Goal: Use online tool/utility: Utilize a website feature to perform a specific function

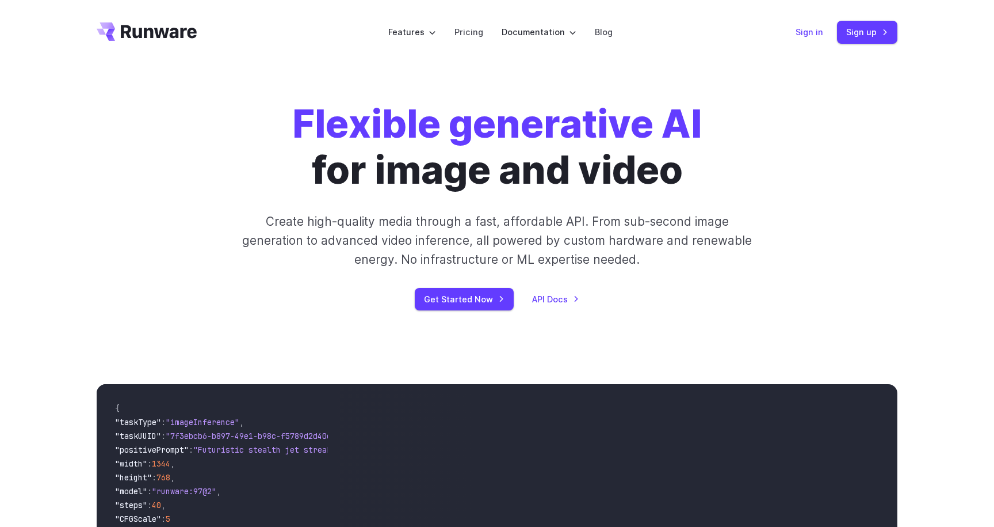
click at [818, 32] on link "Sign in" at bounding box center [810, 31] width 28 height 13
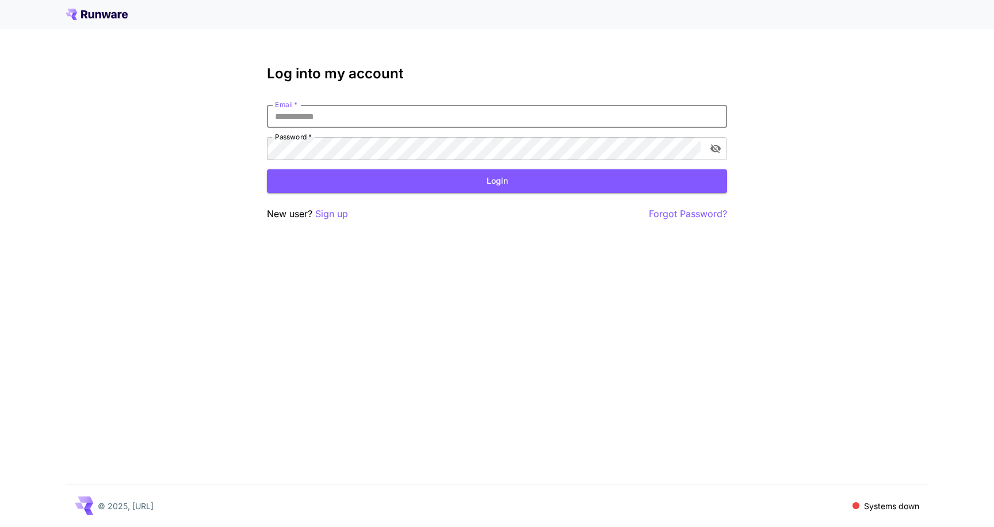
click at [359, 125] on input "Email   *" at bounding box center [497, 116] width 460 height 23
click at [365, 74] on h3 "Log into my account" at bounding box center [497, 74] width 460 height 16
click at [344, 115] on input "Email   *" at bounding box center [497, 116] width 460 height 23
type input "**********"
click at [507, 180] on button "Login" at bounding box center [497, 181] width 460 height 24
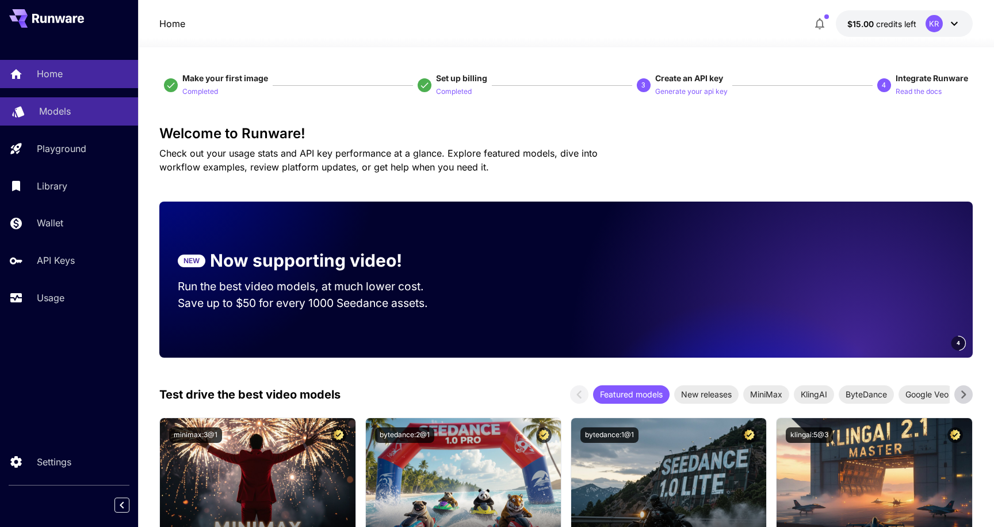
click at [78, 100] on link "Models" at bounding box center [69, 111] width 138 height 28
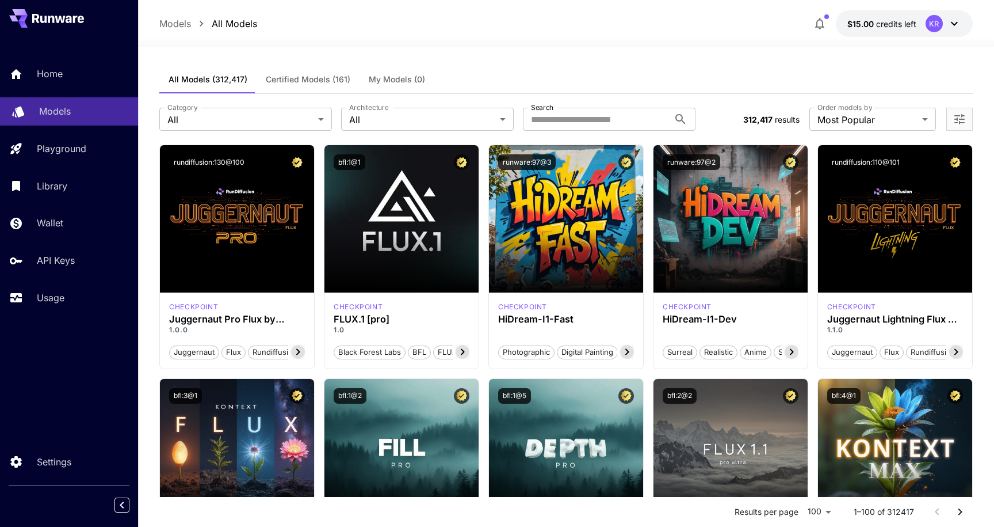
click at [65, 110] on p "Models" at bounding box center [55, 111] width 32 height 14
click at [57, 76] on p "Home" at bounding box center [52, 74] width 26 height 14
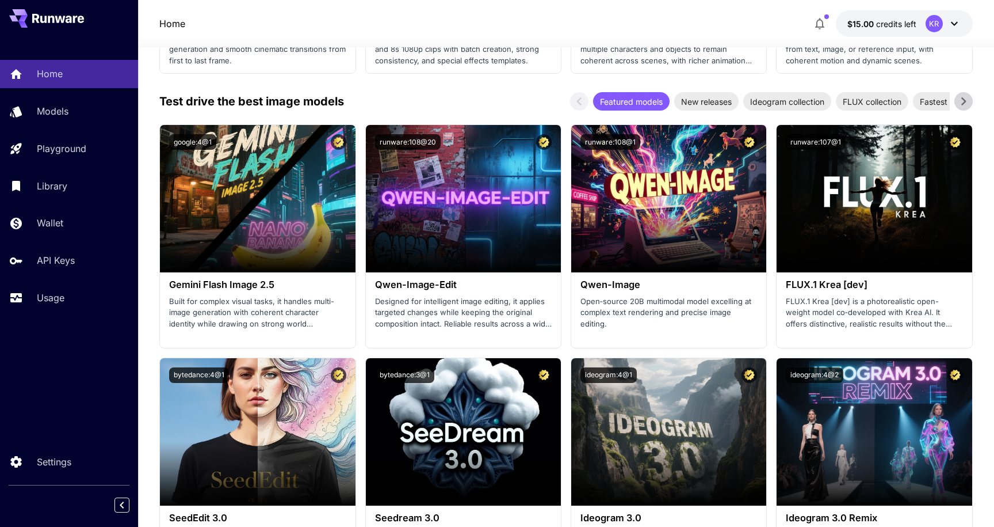
scroll to position [1450, 0]
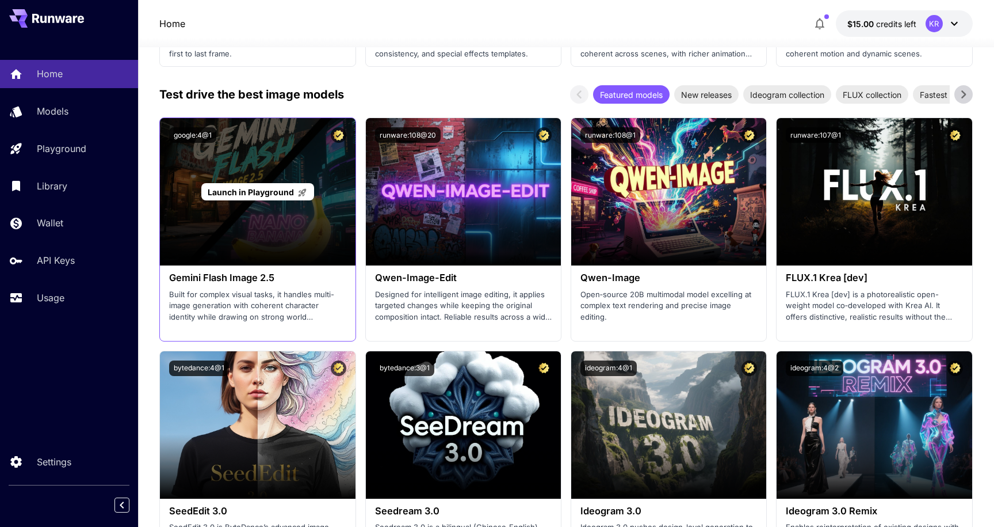
click at [315, 247] on div "Launch in Playground" at bounding box center [257, 191] width 195 height 147
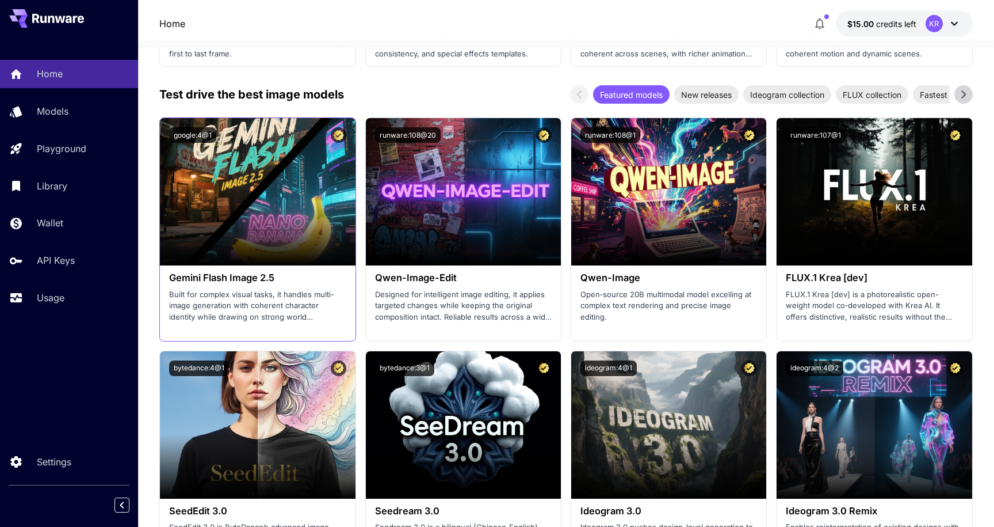
click at [277, 277] on h3 "Gemini Flash Image 2.5" at bounding box center [257, 277] width 177 height 11
click at [261, 280] on h3 "Gemini Flash Image 2.5" at bounding box center [257, 277] width 177 height 11
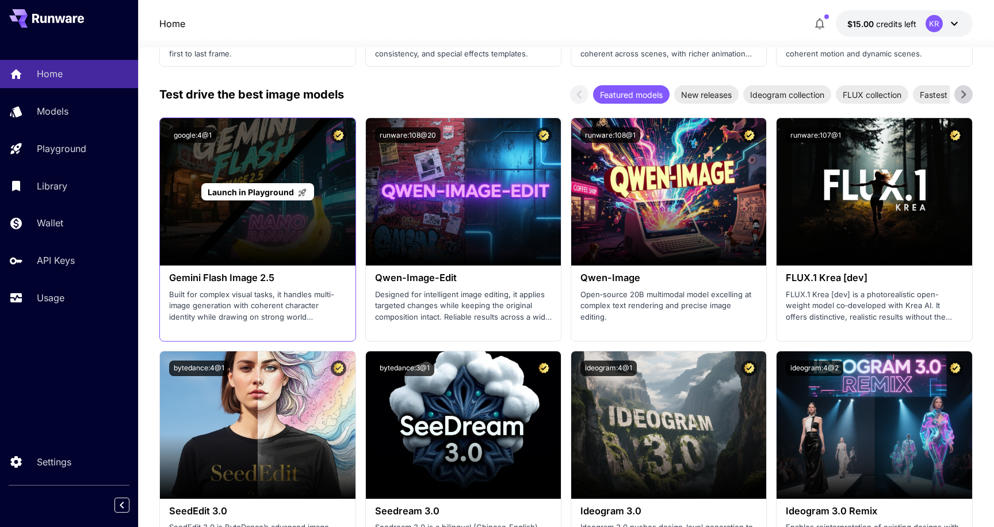
click at [296, 250] on div "Launch in Playground" at bounding box center [257, 191] width 195 height 147
click at [277, 194] on span "Launch in Playground" at bounding box center [251, 192] width 86 height 10
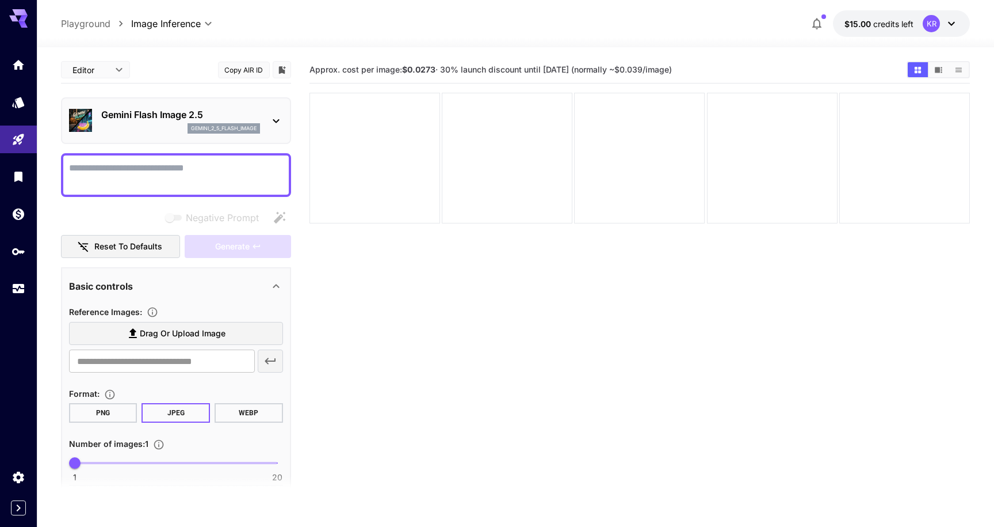
click at [249, 121] on div "Gemini Flash Image 2.5 gemini_2_5_flash_image" at bounding box center [180, 121] width 159 height 26
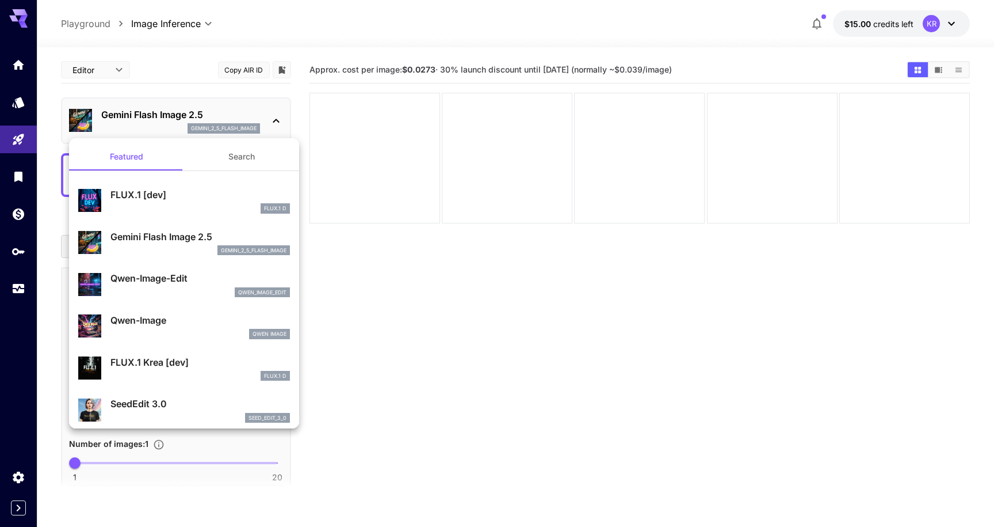
click at [185, 253] on div "gemini_2_5_flash_image" at bounding box center [200, 250] width 180 height 10
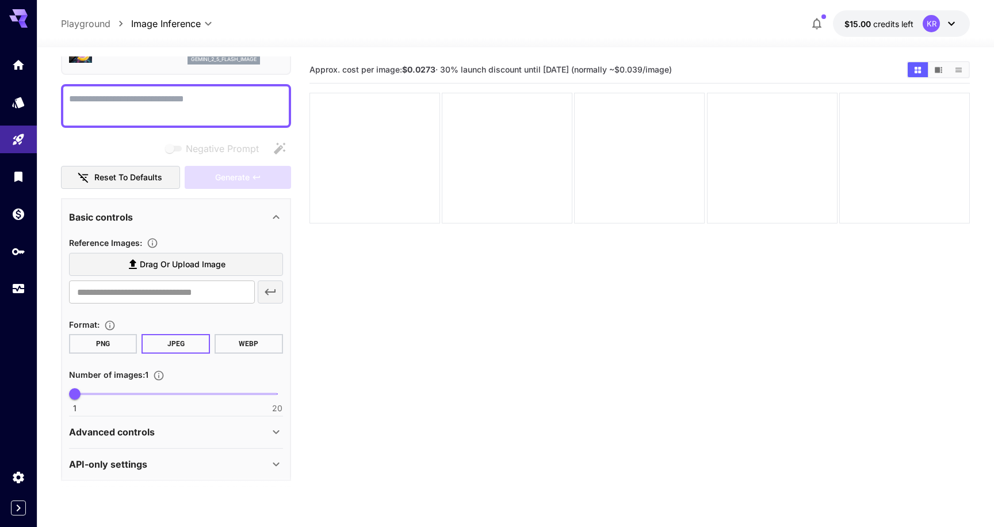
scroll to position [74, 0]
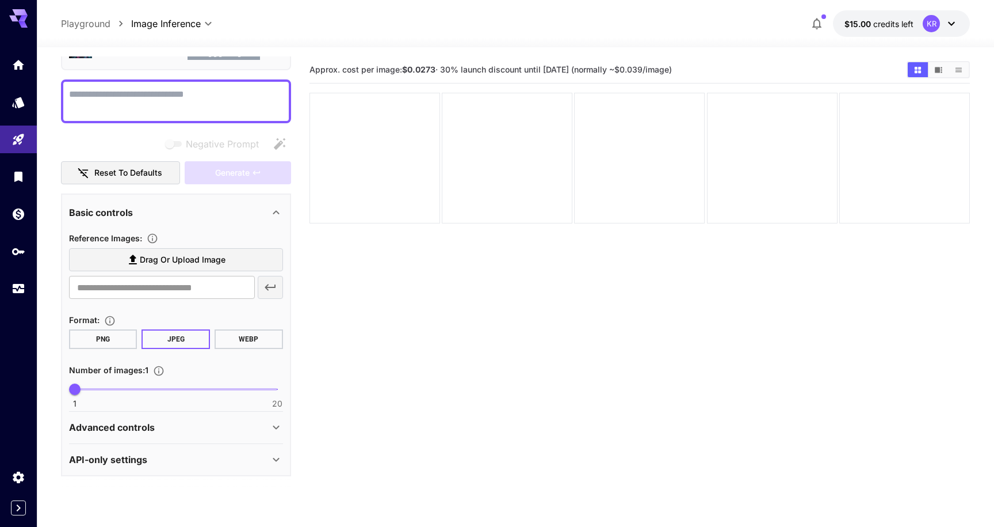
click at [270, 435] on div "Advanced controls" at bounding box center [176, 427] width 214 height 28
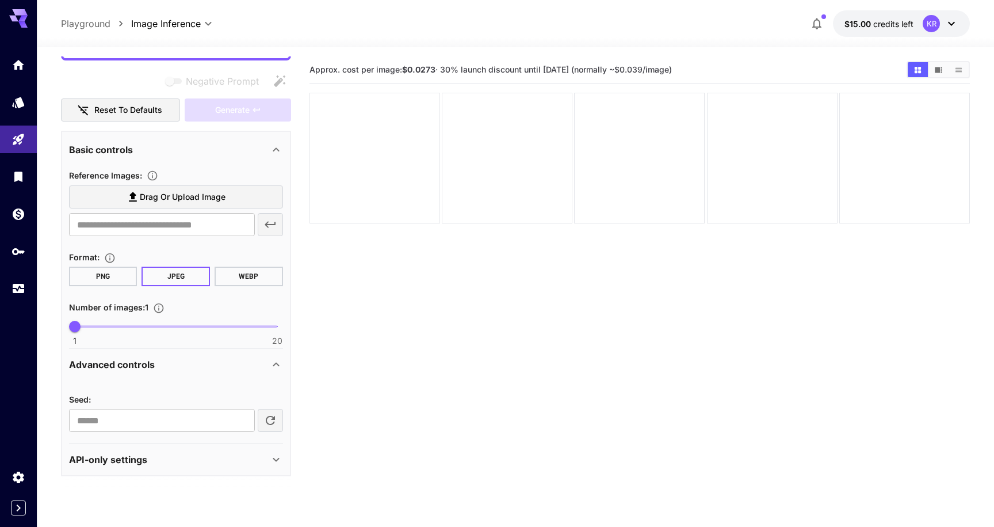
click at [264, 460] on div "API-only settings" at bounding box center [169, 459] width 200 height 14
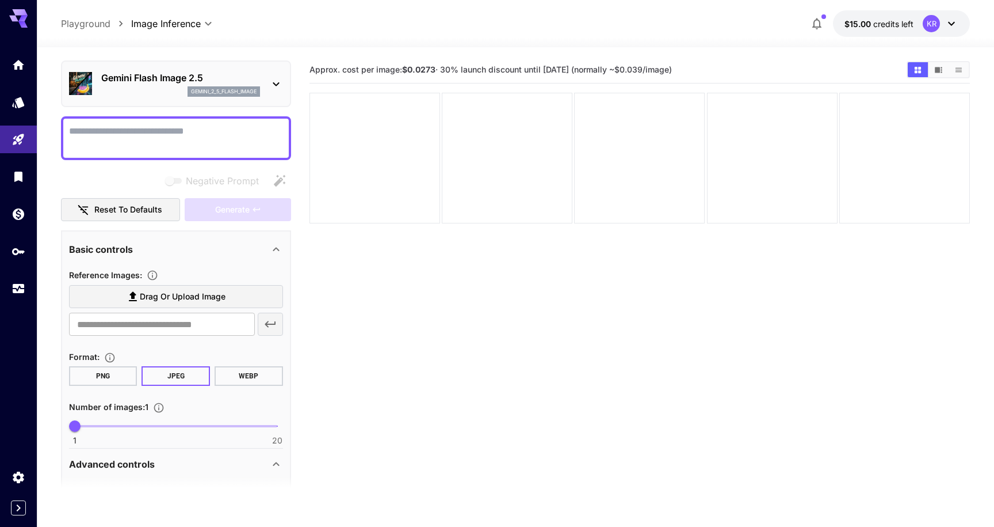
scroll to position [0, 0]
